Goal: Find contact information: Find contact information

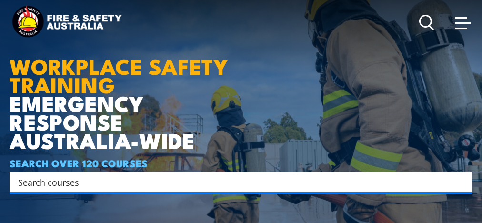
click at [456, 128] on article "WORKPLACE SAFETY TRAINING EMERGENCY RESPONSE AUSTRALIA-WIDE SEARCH OVER 120 COU…" at bounding box center [241, 111] width 463 height 223
click at [463, 14] on link at bounding box center [462, 22] width 19 height 19
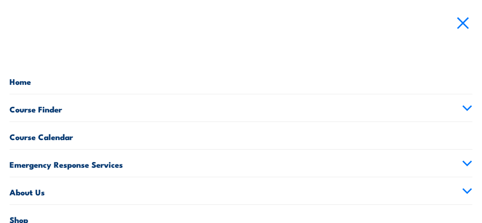
scroll to position [146, 0]
click at [39, 189] on link "About Us" at bounding box center [241, 190] width 463 height 27
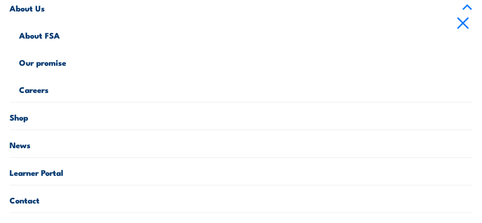
scroll to position [187, 0]
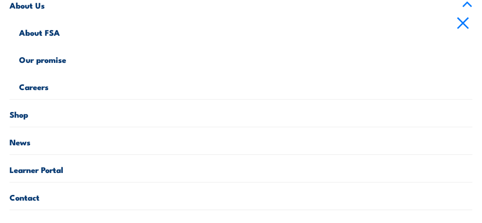
click at [38, 199] on link "Contact" at bounding box center [241, 195] width 463 height 27
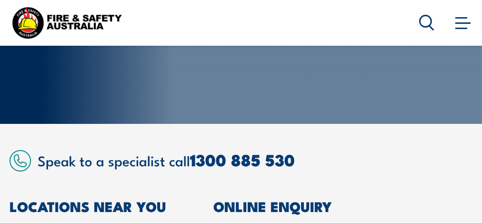
scroll to position [152, 0]
